Goal: Task Accomplishment & Management: Use online tool/utility

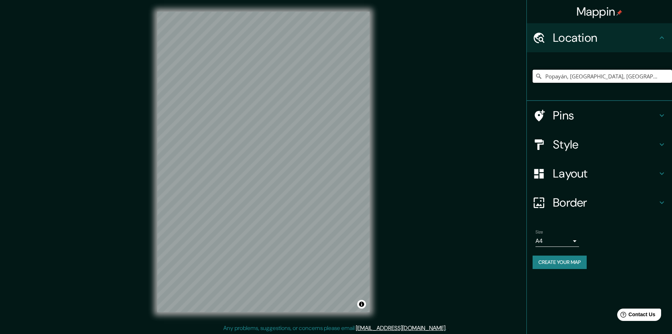
click at [321, 75] on input "Popayán, [GEOGRAPHIC_DATA], [GEOGRAPHIC_DATA]" at bounding box center [601, 76] width 139 height 13
click at [321, 77] on input "Popayán, [GEOGRAPHIC_DATA], [GEOGRAPHIC_DATA]" at bounding box center [601, 76] width 139 height 13
click at [321, 74] on input "Popayán, [GEOGRAPHIC_DATA], [GEOGRAPHIC_DATA]" at bounding box center [601, 76] width 139 height 13
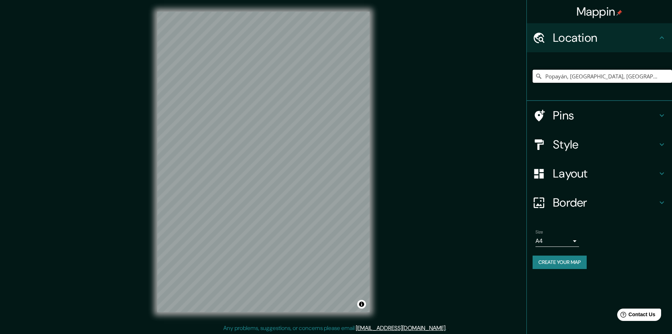
drag, startPoint x: 627, startPoint y: 79, endPoint x: 513, endPoint y: 80, distance: 113.6
click at [321, 80] on div "Mappin Location [GEOGRAPHIC_DATA], [GEOGRAPHIC_DATA], [GEOGRAPHIC_DATA] Pins St…" at bounding box center [336, 167] width 672 height 335
paste input "Popayán, [GEOGRAPHIC_DATA], [GEOGRAPHIC_DATA]"
type input "Popayán, [GEOGRAPHIC_DATA], [GEOGRAPHIC_DATA]"
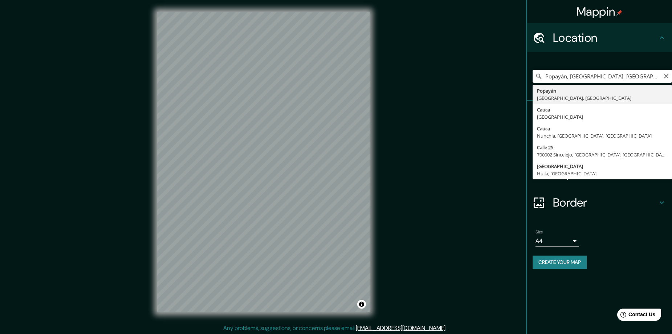
drag, startPoint x: 651, startPoint y: 79, endPoint x: 515, endPoint y: 89, distance: 136.5
click at [321, 90] on div "© Mapbox © OpenStreetMap Improve this map" at bounding box center [263, 162] width 605 height 301
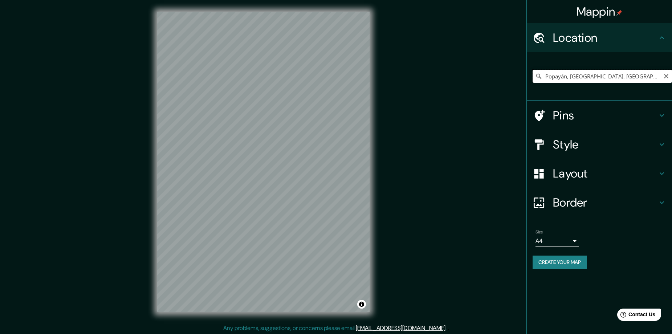
click at [321, 74] on input "Popayán, [GEOGRAPHIC_DATA], [GEOGRAPHIC_DATA]" at bounding box center [601, 76] width 139 height 13
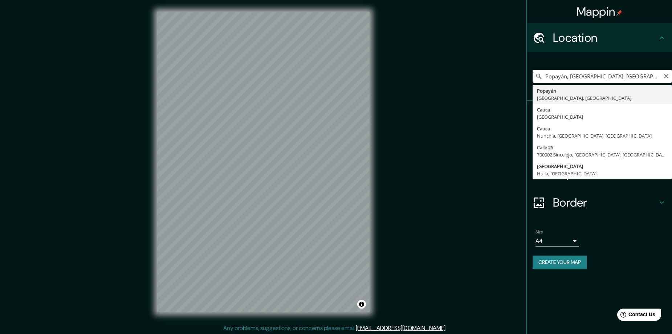
click at [321, 79] on input "Popayán, [GEOGRAPHIC_DATA], [GEOGRAPHIC_DATA]" at bounding box center [601, 76] width 139 height 13
click at [321, 60] on div "Popayán, [GEOGRAPHIC_DATA], [GEOGRAPHIC_DATA] Popayán Cauca, [GEOGRAPHIC_DATA] …" at bounding box center [601, 76] width 139 height 36
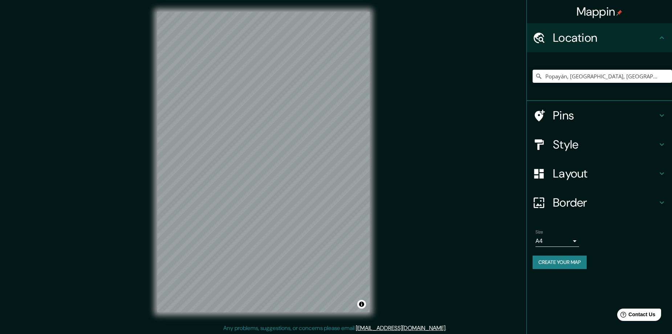
click at [321, 138] on h4 "Style" at bounding box center [605, 144] width 105 height 15
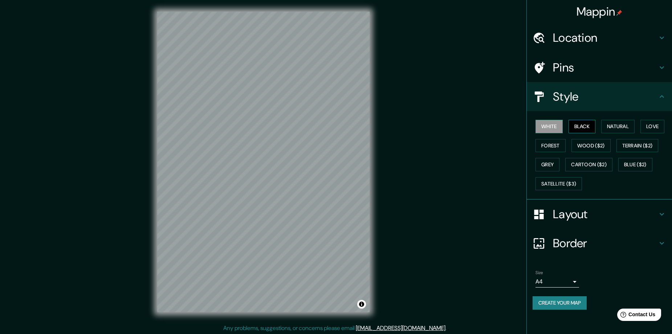
click at [321, 121] on button "Black" at bounding box center [581, 126] width 27 height 13
click at [321, 127] on button "Natural" at bounding box center [617, 126] width 33 height 13
click at [321, 144] on button "Forest" at bounding box center [550, 145] width 30 height 13
click at [321, 125] on button "Natural" at bounding box center [617, 126] width 33 height 13
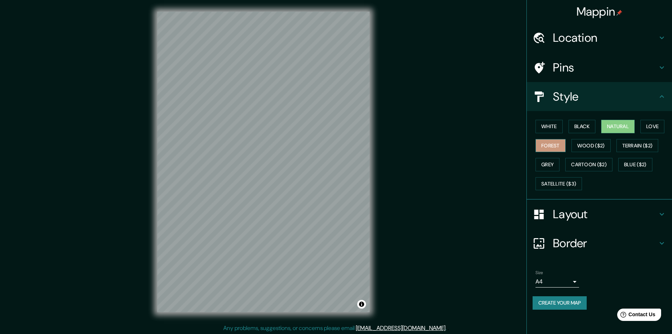
click at [321, 143] on button "Forest" at bounding box center [550, 145] width 30 height 13
click at [321, 125] on button "Natural" at bounding box center [617, 126] width 33 height 13
click at [321, 142] on div "White Black Natural Love Forest Wood ($2) Terrain ($2) Grey Cartoon ($2) Blue (…" at bounding box center [601, 155] width 139 height 76
click at [321, 147] on button "Forest" at bounding box center [550, 145] width 30 height 13
click at [321, 165] on button "Grey" at bounding box center [547, 164] width 24 height 13
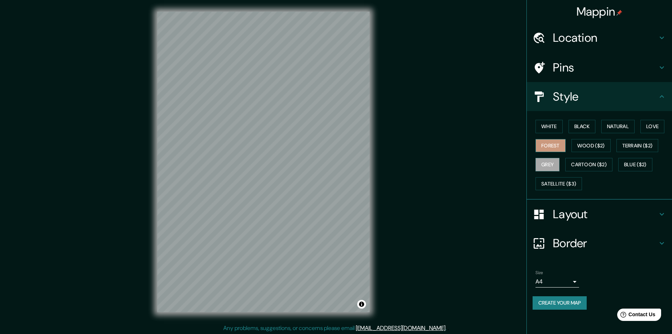
click at [321, 147] on button "Forest" at bounding box center [550, 145] width 30 height 13
click at [321, 127] on button "Natural" at bounding box center [617, 126] width 33 height 13
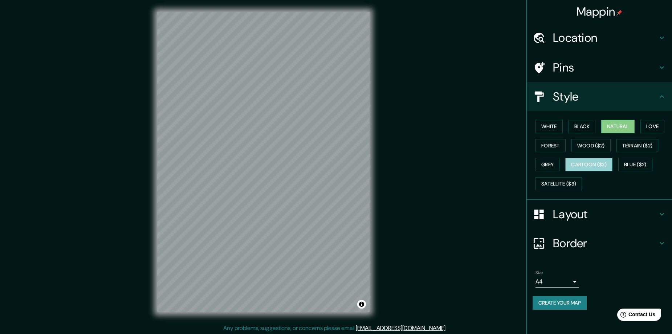
click at [321, 168] on button "Cartoon ($2)" at bounding box center [588, 164] width 47 height 13
click at [321, 185] on button "Satellite ($3)" at bounding box center [558, 183] width 46 height 13
click at [321, 127] on button "Natural" at bounding box center [617, 126] width 33 height 13
